Goal: Answer question/provide support

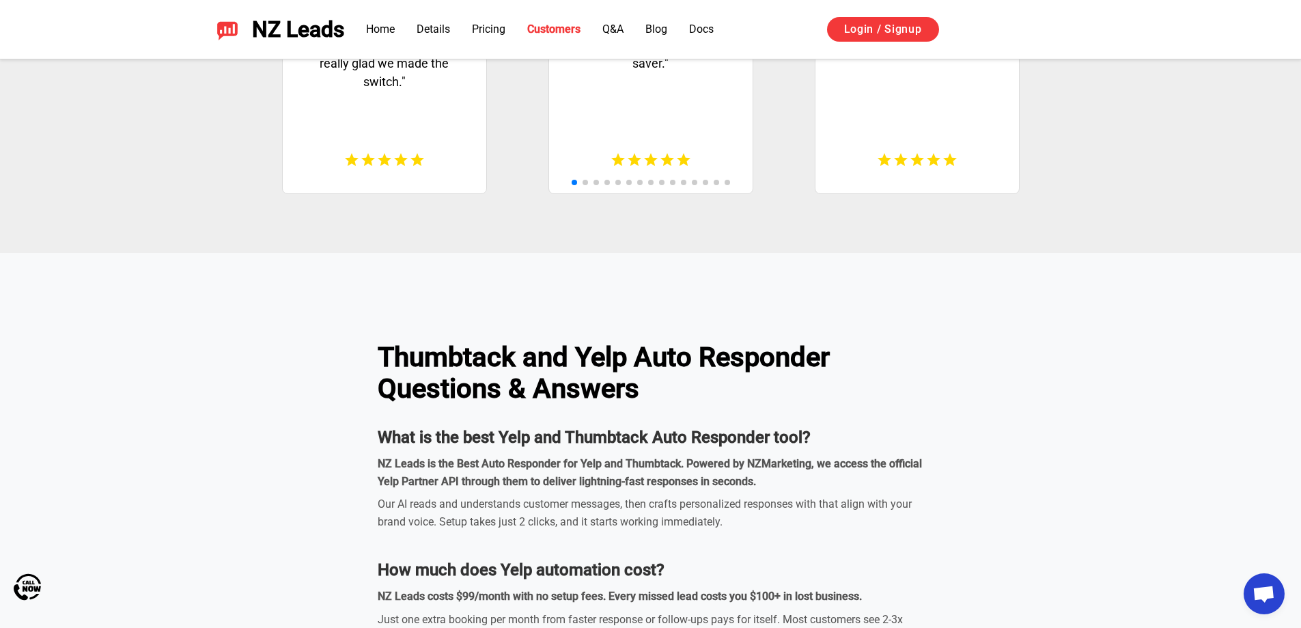
scroll to position [3834, 0]
click at [891, 21] on link "Login / Signup" at bounding box center [883, 29] width 112 height 25
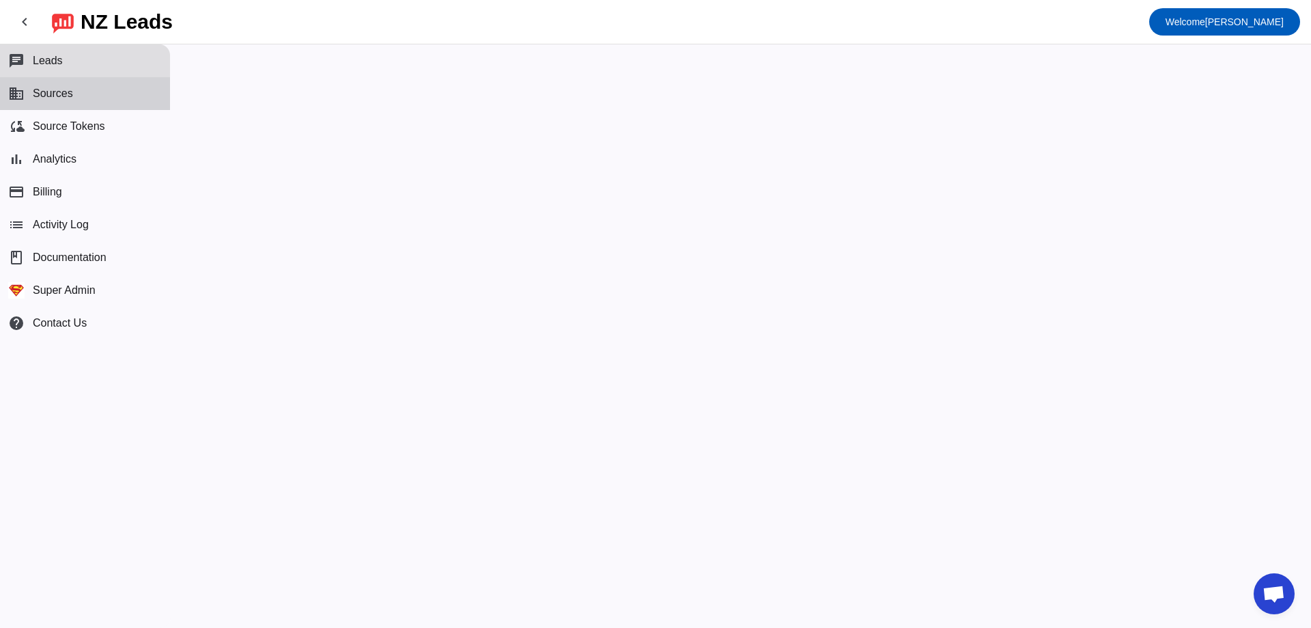
click at [79, 107] on button "business Sources" at bounding box center [85, 93] width 170 height 33
drag, startPoint x: 486, startPoint y: 247, endPoint x: 1039, endPoint y: 19, distance: 598.0
click at [1039, 19] on mat-toolbar-row "chevron_left [GEOGRAPHIC_DATA] Leads Welcome [PERSON_NAME]" at bounding box center [655, 22] width 1311 height 44
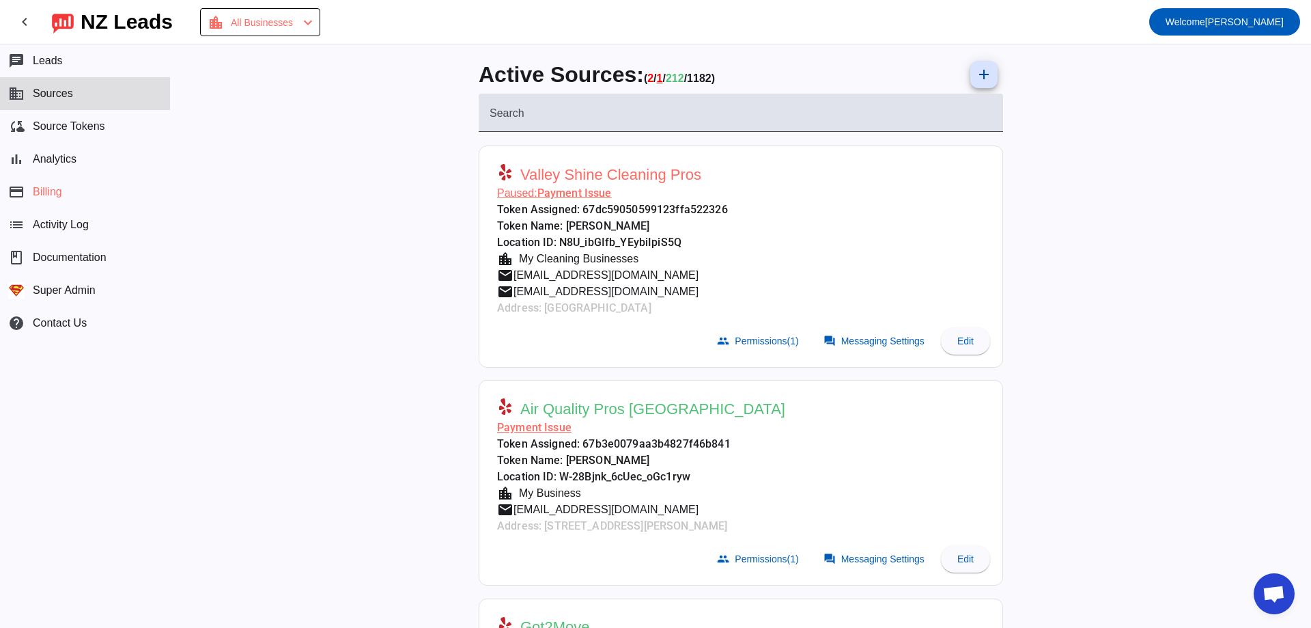
drag, startPoint x: 511, startPoint y: 407, endPoint x: 798, endPoint y: 446, distance: 288.8
click at [798, 446] on mat-card-header "Air Quality Pros USA Payment Issue Token Assigned: 67b3e0079aa3b4827f46b841 Tok…" at bounding box center [740, 463] width 509 height 152
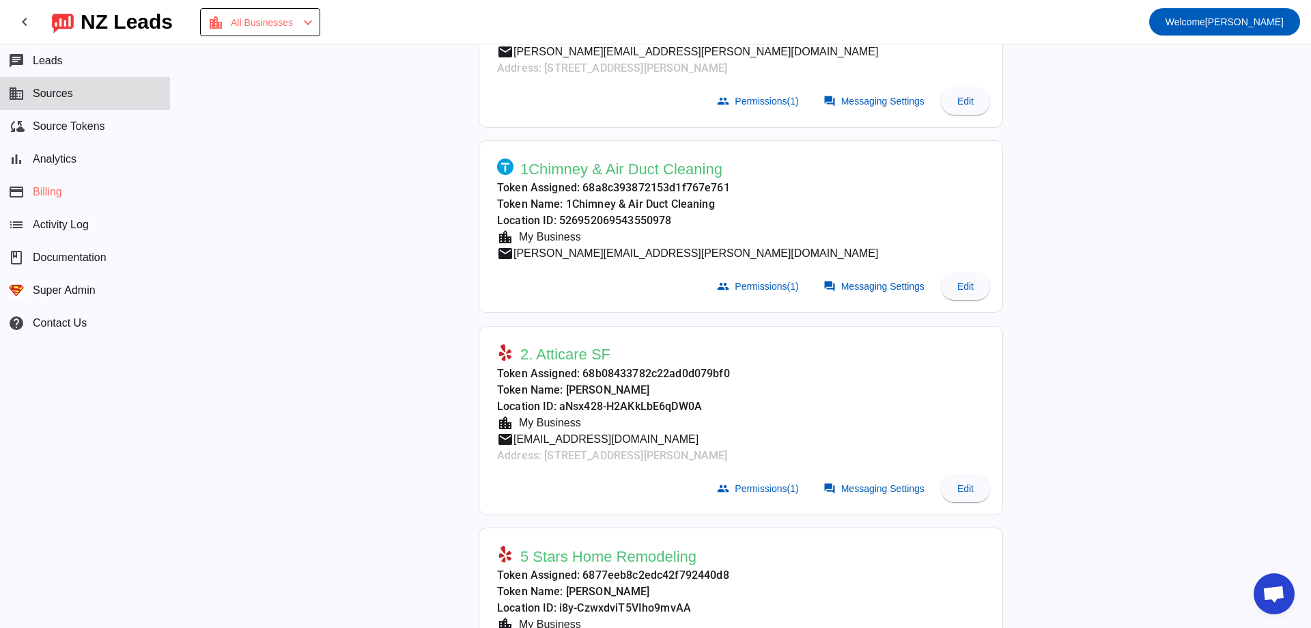
scroll to position [1775, 0]
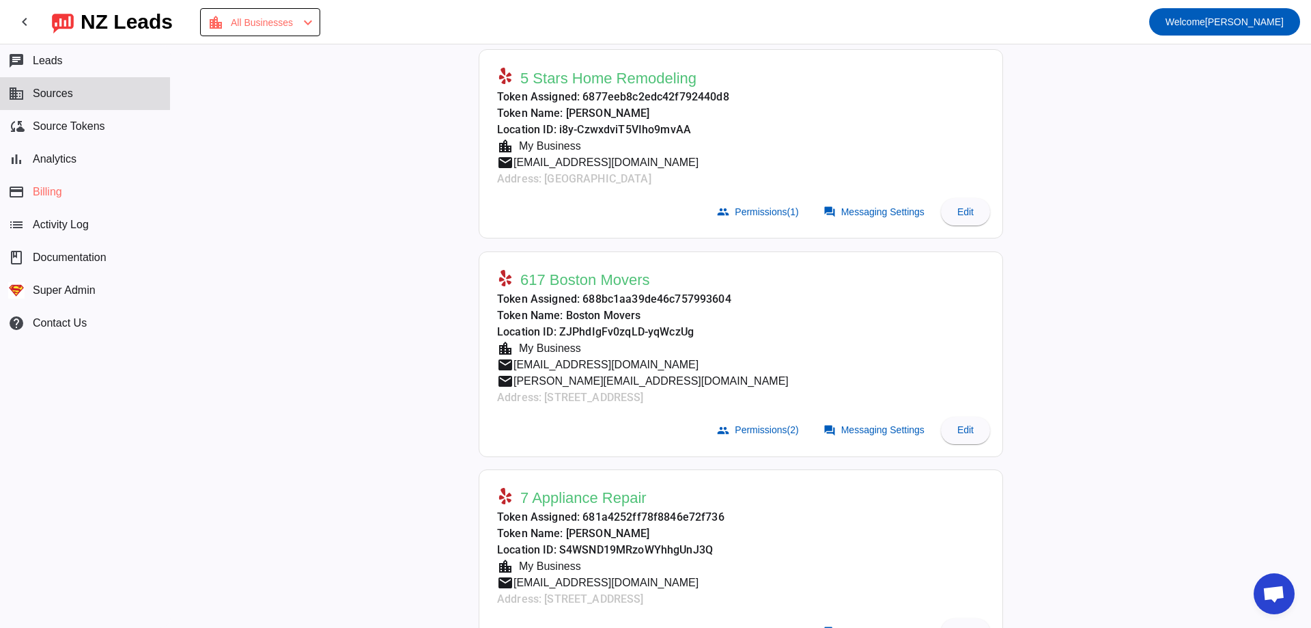
click at [563, 364] on span "[EMAIL_ADDRESS][DOMAIN_NAME]" at bounding box center [606, 364] width 185 height 16
click at [1252, 29] on span "Welcome [PERSON_NAME]" at bounding box center [1225, 21] width 118 height 19
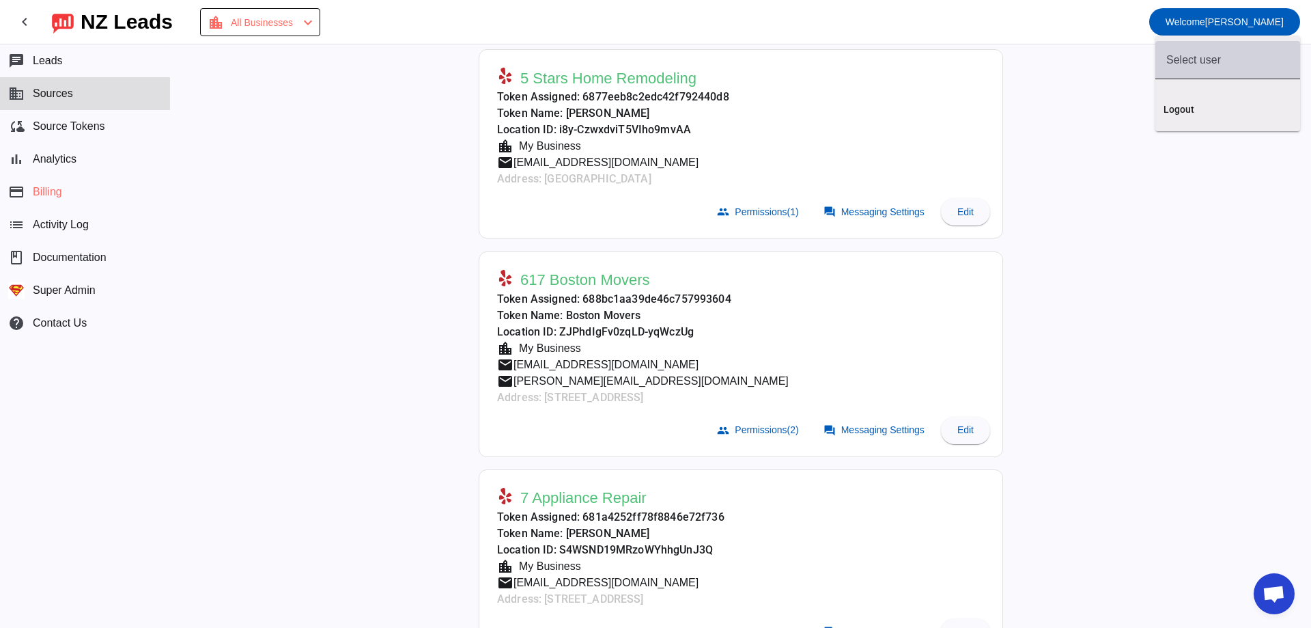
click at [1230, 62] on input "text" at bounding box center [1227, 60] width 123 height 16
paste input "[EMAIL_ADDRESS][DOMAIN_NAME]"
type input "[EMAIL_ADDRESS][DOMAIN_NAME]"
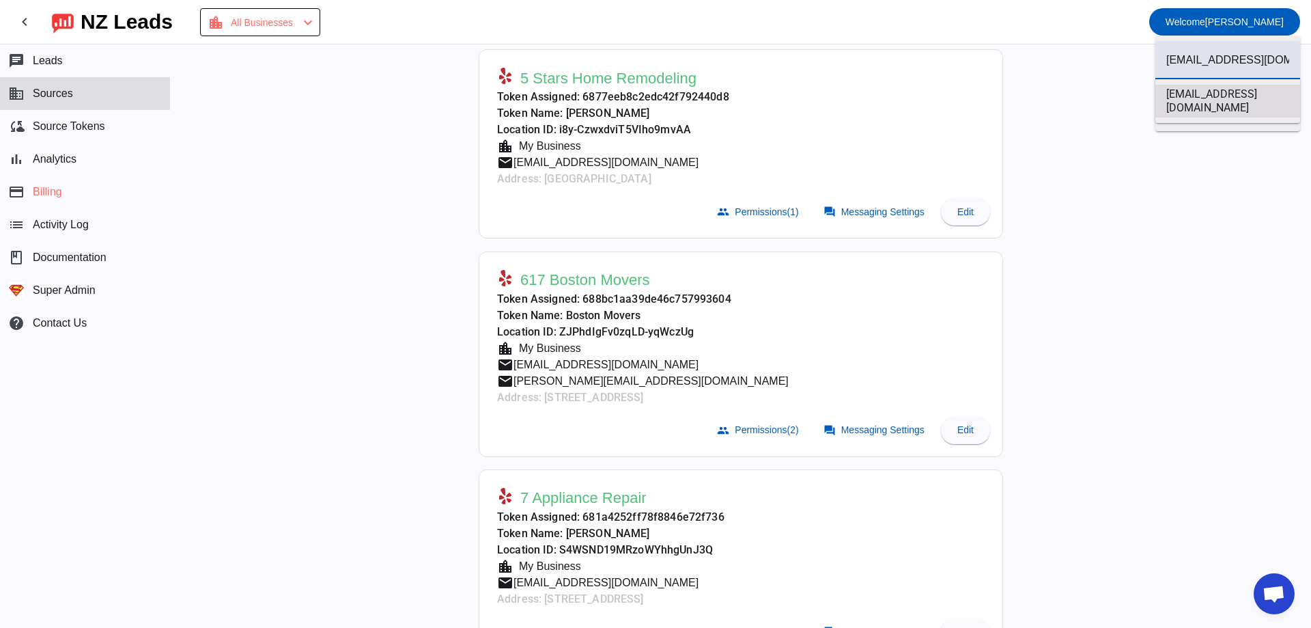
click at [1187, 97] on span "[EMAIL_ADDRESS][DOMAIN_NAME]" at bounding box center [1227, 100] width 123 height 27
